Goal: Find specific page/section: Find specific page/section

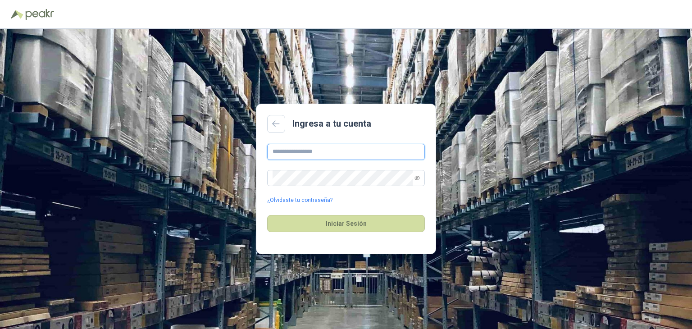
click at [367, 145] on input "text" at bounding box center [346, 152] width 158 height 16
type input "**********"
click at [310, 200] on link "¿Olvidaste tu contraseña?" at bounding box center [299, 200] width 65 height 9
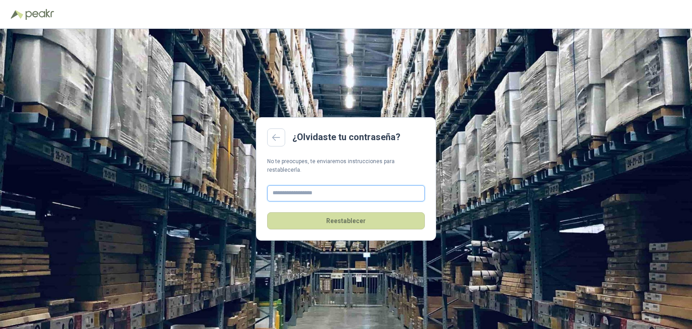
click at [307, 188] on input "text" at bounding box center [346, 193] width 158 height 16
type input "**********"
click at [356, 219] on button "Reestablecer" at bounding box center [346, 220] width 158 height 17
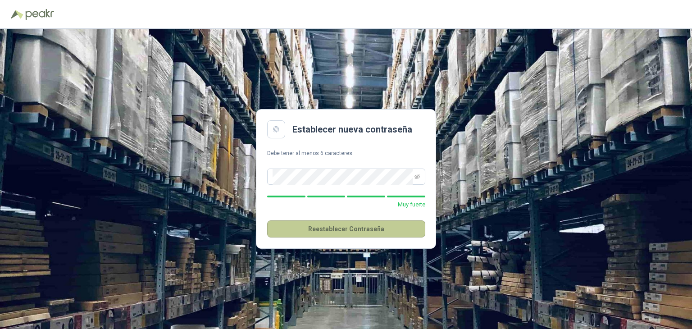
click at [380, 229] on button "Reestablecer Contraseña" at bounding box center [346, 228] width 158 height 17
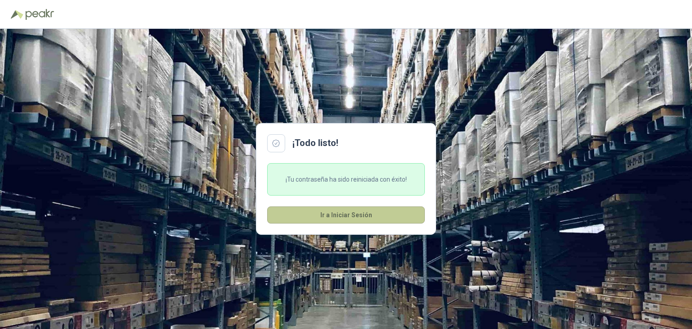
click at [353, 211] on button "Ir a Iniciar Sesión" at bounding box center [346, 214] width 158 height 17
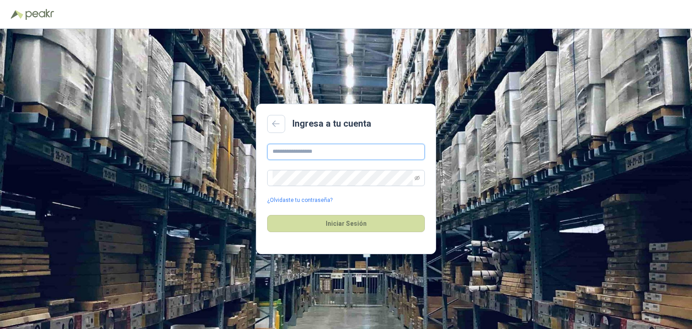
click at [317, 149] on input "text" at bounding box center [346, 152] width 158 height 16
type input "**********"
click at [267, 215] on button "Iniciar Sesión" at bounding box center [346, 223] width 158 height 17
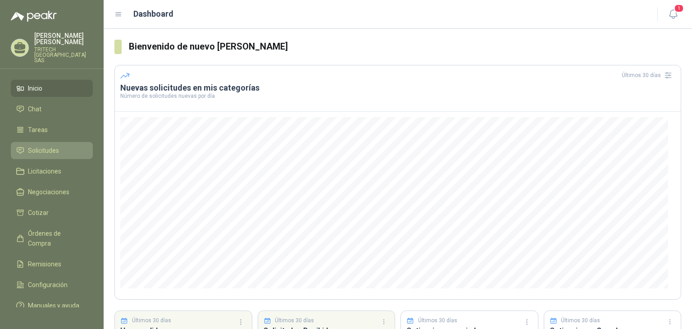
click at [50, 145] on span "Solicitudes" at bounding box center [43, 150] width 31 height 10
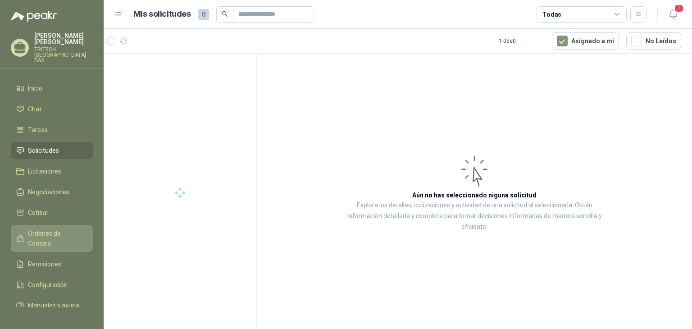
click at [68, 228] on span "Órdenes de Compra" at bounding box center [56, 238] width 56 height 20
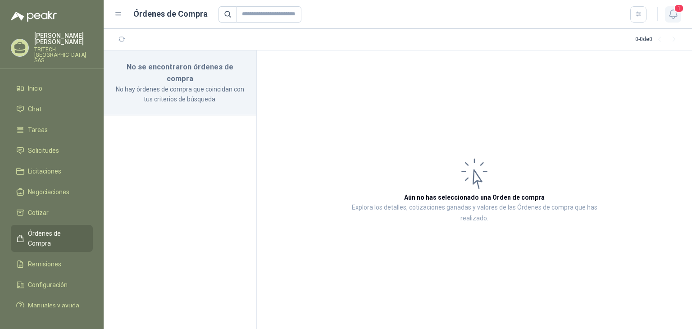
click at [675, 15] on icon "button" at bounding box center [672, 14] width 11 height 11
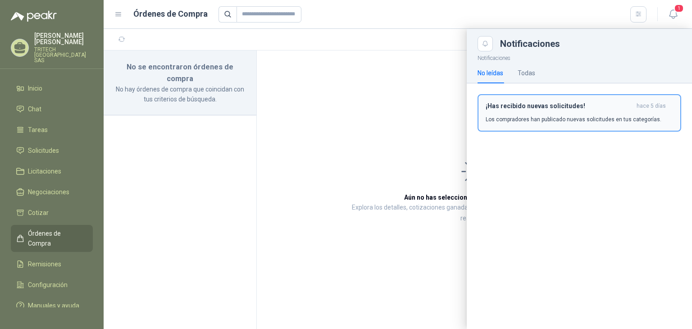
click at [603, 105] on h3 "¡Has recibido nuevas solicitudes!" at bounding box center [558, 106] width 147 height 8
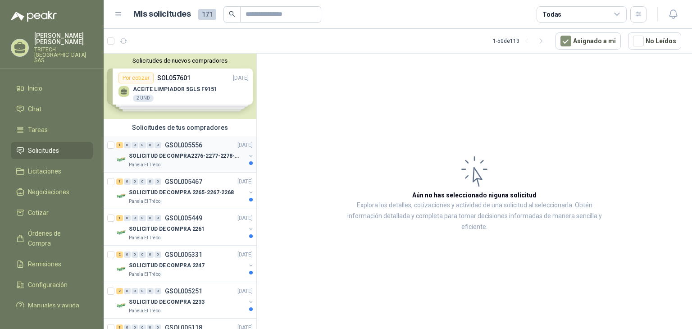
click at [186, 155] on p "SOLICITUD DE COMPRA2276-2277-2278-2284-2285-" at bounding box center [185, 156] width 112 height 9
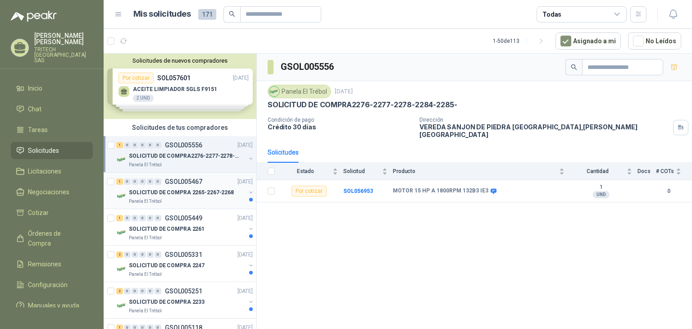
click at [169, 187] on div "SOLICITUD DE COMPRA 2265-2267-2268" at bounding box center [187, 192] width 117 height 11
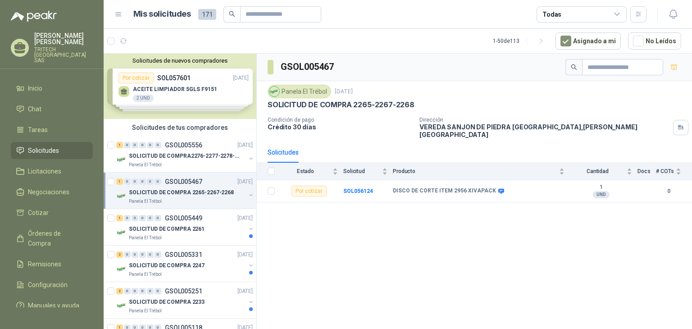
click at [56, 230] on ul "Inicio Chat Tareas Solicitudes Licitaciones Negociaciones Cotizar Órdenes de Co…" at bounding box center [52, 193] width 104 height 227
click at [60, 227] on link "Órdenes de Compra" at bounding box center [52, 238] width 82 height 27
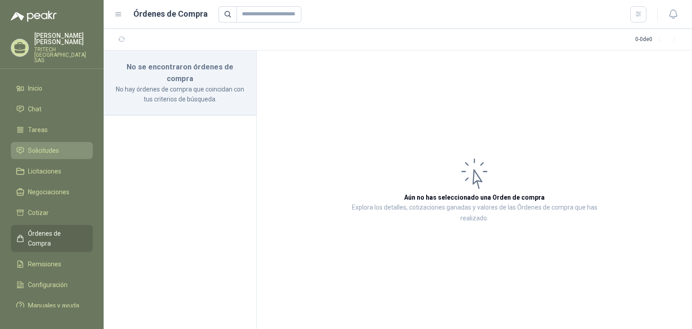
click at [61, 145] on li "Solicitudes" at bounding box center [51, 150] width 71 height 10
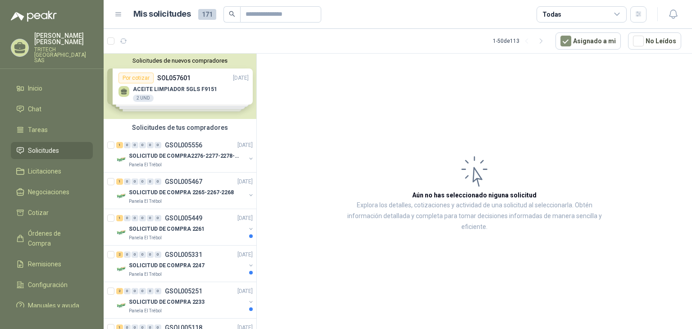
click at [598, 7] on div "Todas" at bounding box center [581, 14] width 90 height 16
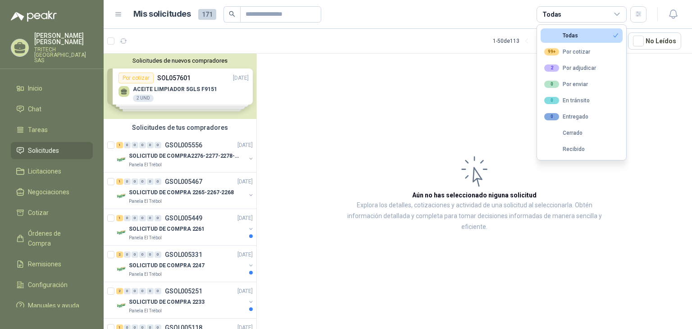
click at [598, 7] on div "Todas" at bounding box center [581, 14] width 90 height 16
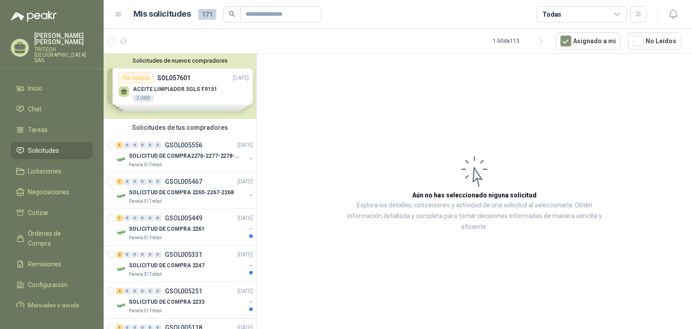
click at [600, 13] on div "Todas" at bounding box center [581, 14] width 90 height 16
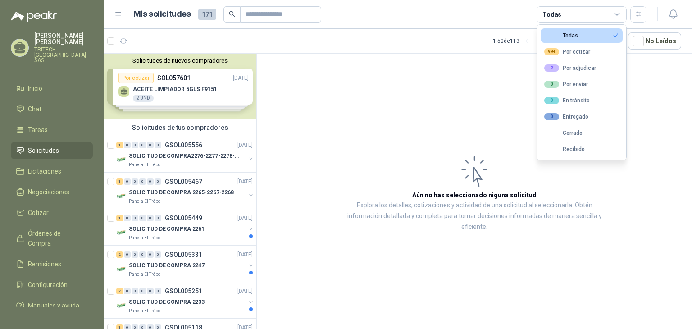
click at [204, 14] on span "171" at bounding box center [207, 14] width 18 height 11
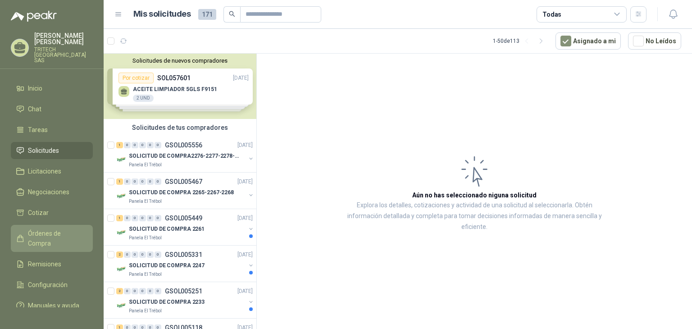
click at [60, 228] on link "Órdenes de Compra" at bounding box center [52, 238] width 82 height 27
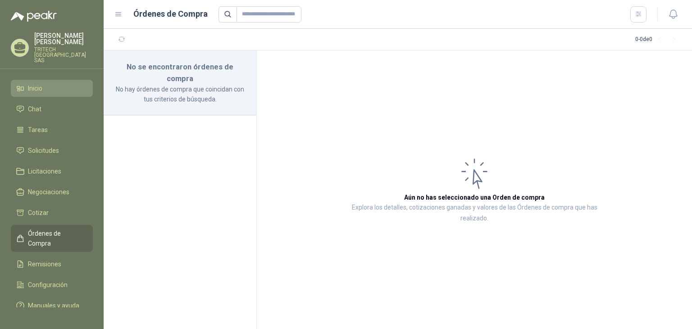
click at [54, 83] on li "Inicio" at bounding box center [51, 88] width 71 height 10
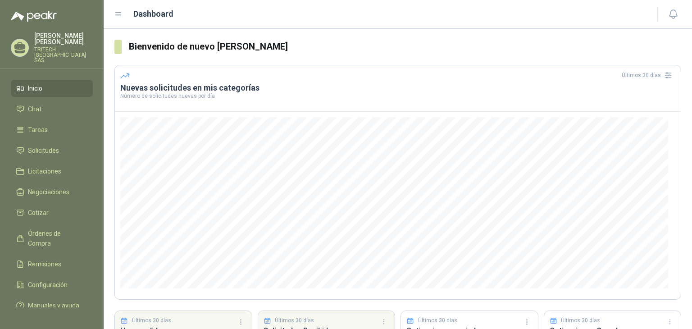
scroll to position [77, 0]
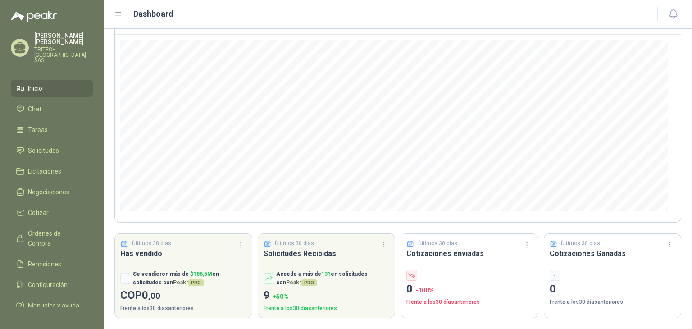
drag, startPoint x: 691, startPoint y: 145, endPoint x: 691, endPoint y: 91, distance: 54.5
click at [691, 91] on div "Bienvenido de nuevo [PERSON_NAME] Últimos 30 días Nuevas solicitudes en mis cat…" at bounding box center [398, 179] width 588 height 300
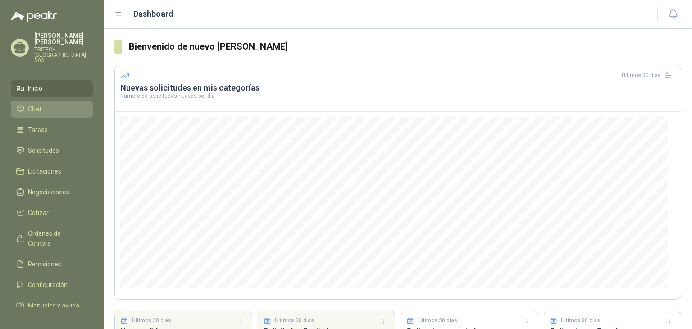
click at [52, 100] on link "Chat" at bounding box center [52, 108] width 82 height 17
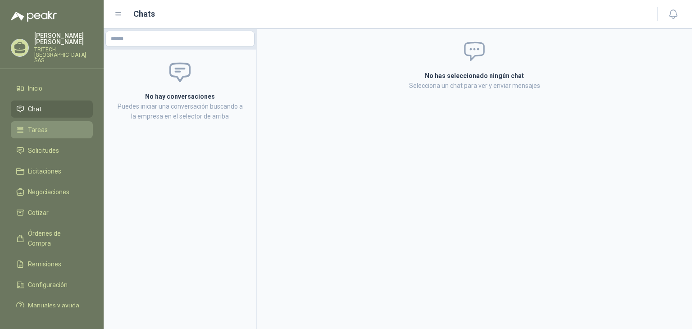
click at [59, 125] on li "Tareas" at bounding box center [51, 130] width 71 height 10
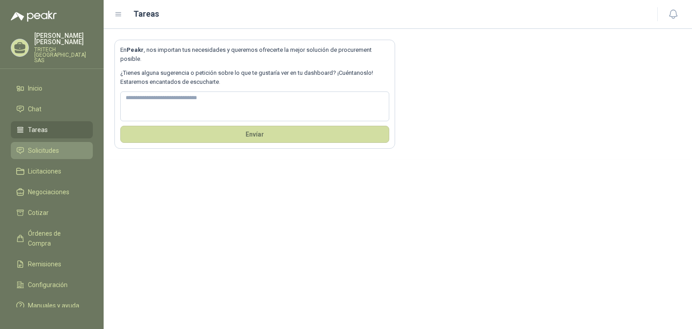
click at [59, 145] on li "Solicitudes" at bounding box center [51, 150] width 71 height 10
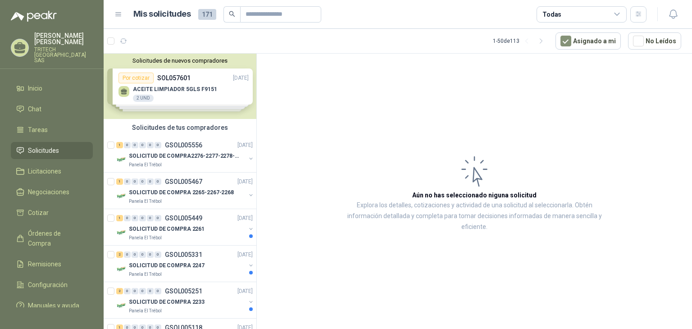
click at [115, 20] on div "Mis solicitudes 171 Todas" at bounding box center [380, 14] width 532 height 16
click at [118, 15] on icon at bounding box center [118, 14] width 8 height 8
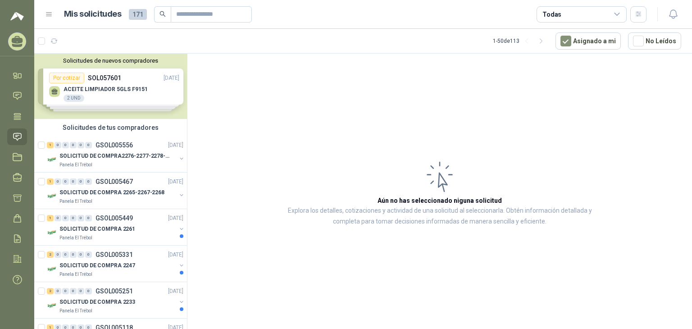
click at [46, 15] on icon at bounding box center [49, 14] width 8 height 8
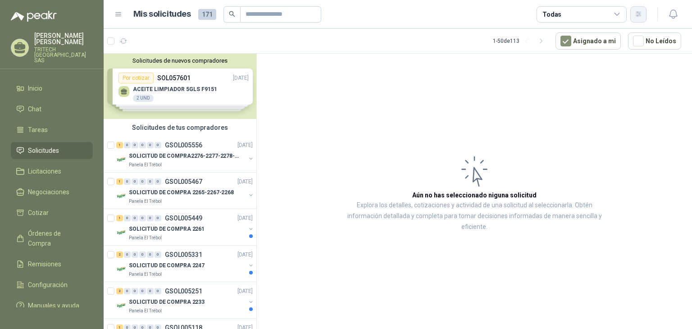
click at [633, 12] on button "button" at bounding box center [638, 14] width 16 height 16
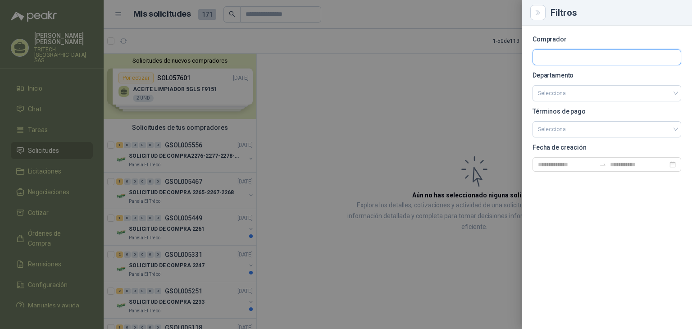
click at [600, 58] on input "text" at bounding box center [607, 57] width 148 height 15
click at [490, 56] on div at bounding box center [346, 164] width 692 height 329
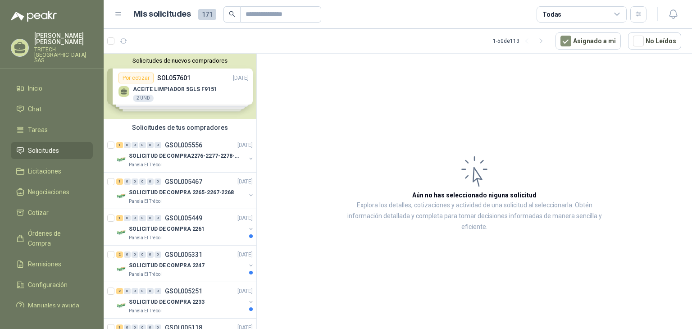
click at [585, 6] on div "Todas" at bounding box center [581, 14] width 90 height 16
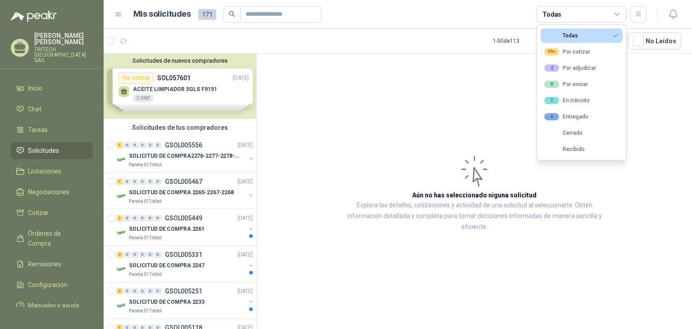
click at [585, 6] on div "Todas" at bounding box center [581, 14] width 90 height 16
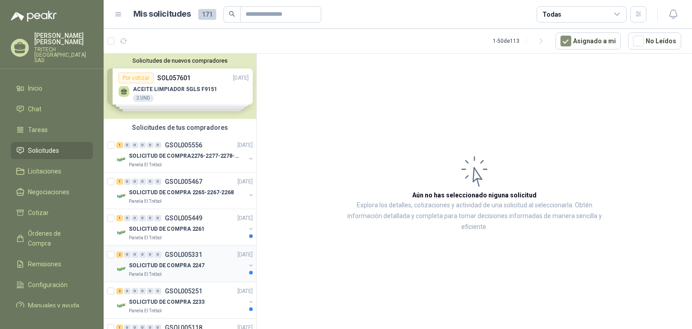
click at [172, 267] on p "SOLICITUD DE COMPRA 2247" at bounding box center [167, 265] width 76 height 9
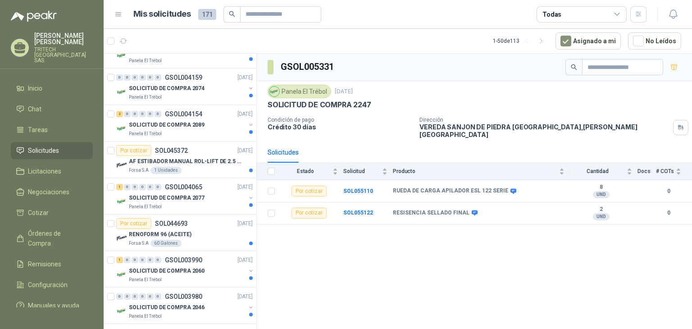
scroll to position [656, 0]
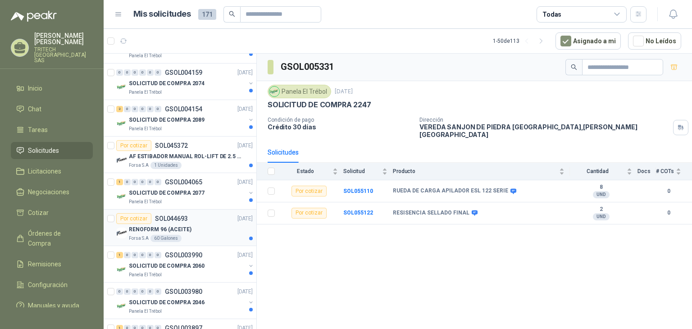
click at [194, 228] on div "RENOFORM 96 (ACEITE)" at bounding box center [191, 229] width 124 height 11
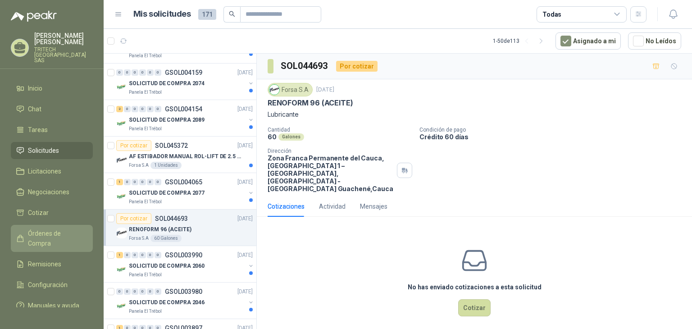
click at [68, 228] on span "Órdenes de Compra" at bounding box center [56, 238] width 56 height 20
